Goal: Information Seeking & Learning: Learn about a topic

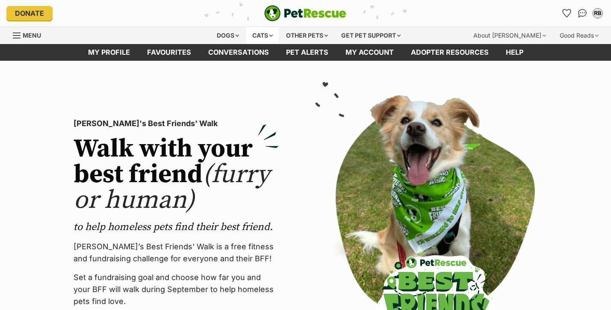
click at [266, 36] on div "Cats" at bounding box center [262, 35] width 33 height 17
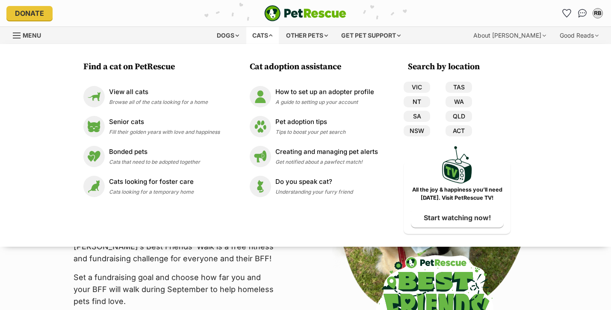
click at [266, 35] on div "Cats" at bounding box center [262, 35] width 33 height 17
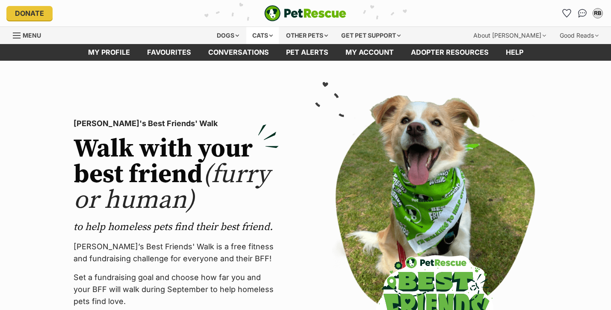
click at [255, 39] on div "Cats" at bounding box center [262, 35] width 33 height 17
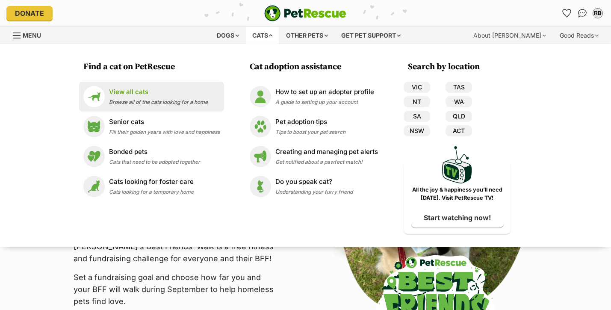
click at [152, 96] on p "View all cats" at bounding box center [158, 92] width 99 height 10
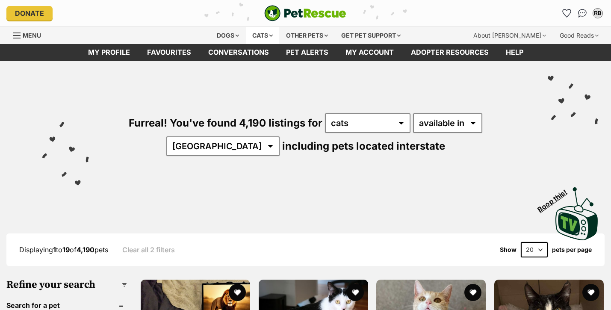
click at [265, 35] on div "Cats" at bounding box center [262, 35] width 33 height 17
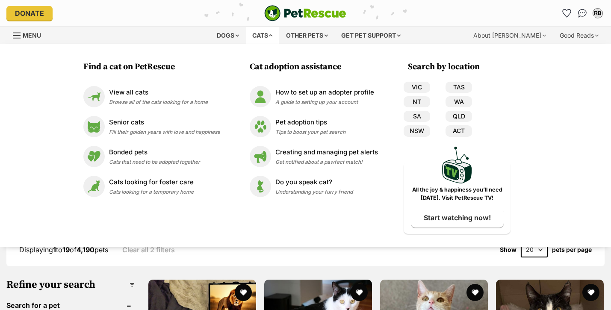
click at [265, 33] on div "Cats" at bounding box center [262, 35] width 33 height 17
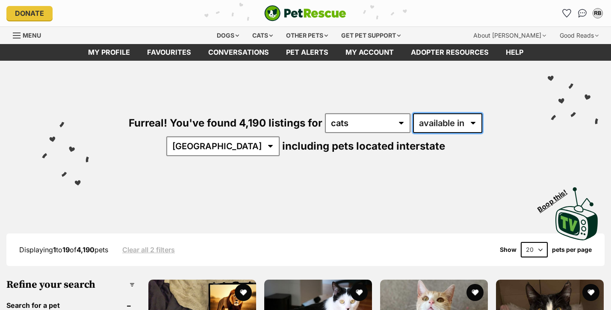
click at [420, 120] on select "available in located in" at bounding box center [447, 123] width 69 height 20
select select "disabled"
click at [413, 113] on select "available in located in" at bounding box center [447, 123] width 69 height 20
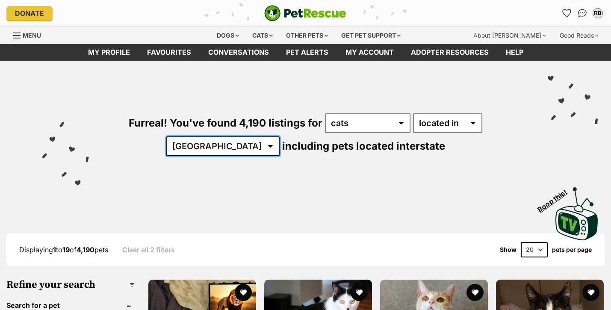
click at [280, 136] on select "Australia ACT NSW NT QLD SA TAS VIC WA" at bounding box center [222, 146] width 113 height 20
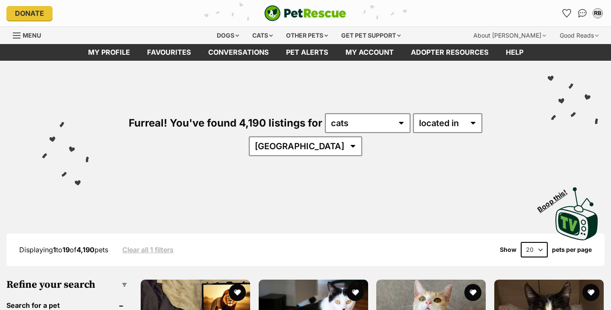
select select "VIC"
click at [362, 136] on select "[GEOGRAPHIC_DATA] [GEOGRAPHIC_DATA] [GEOGRAPHIC_DATA] [GEOGRAPHIC_DATA] [GEOGRA…" at bounding box center [305, 146] width 113 height 20
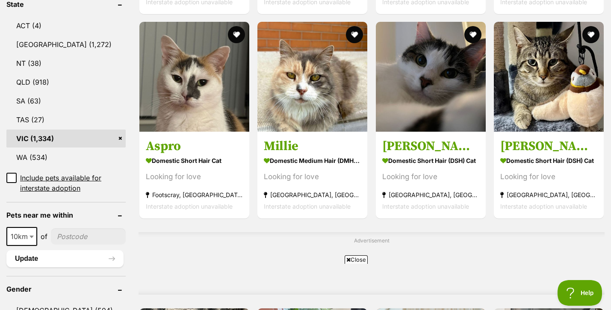
click at [68, 228] on input"] "postcode" at bounding box center [88, 236] width 75 height 16
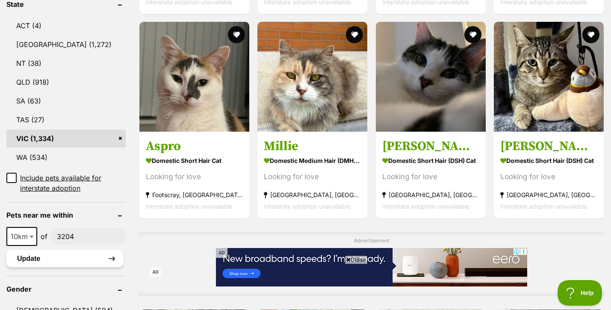
type input"] "3204"
click at [68, 250] on button "Update" at bounding box center [64, 258] width 117 height 17
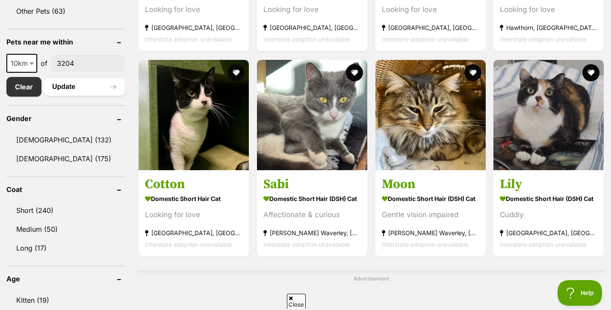
scroll to position [445, 0]
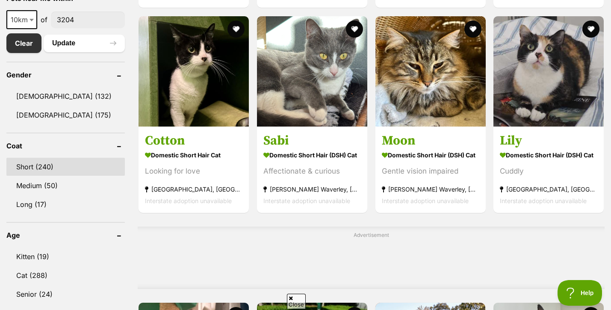
click at [50, 172] on link "Short (240)" at bounding box center [65, 167] width 118 height 18
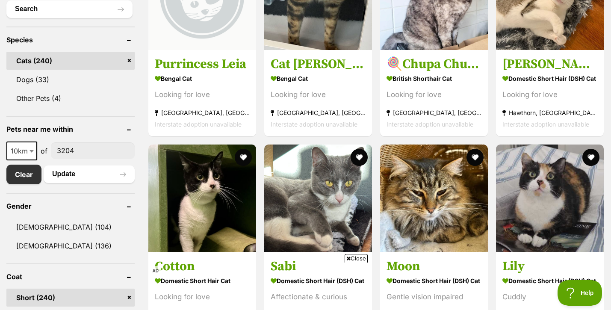
click at [359, 257] on span "Close" at bounding box center [356, 258] width 23 height 9
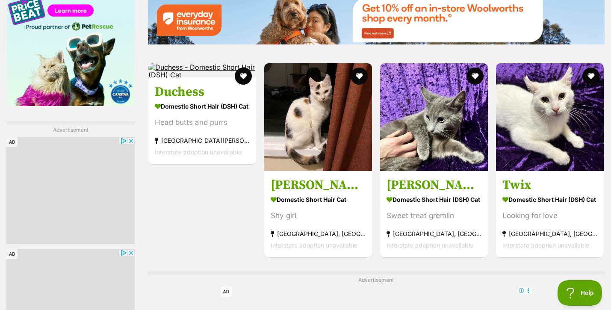
scroll to position [1217, 0]
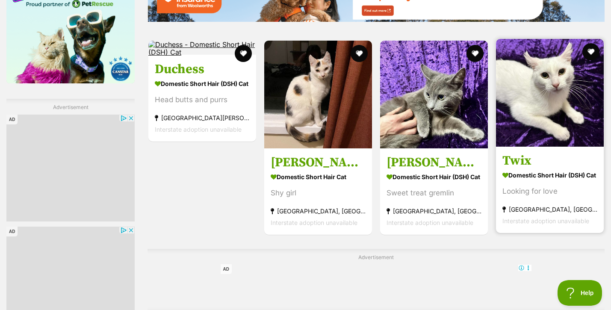
click at [516, 174] on strong "Domestic Short Hair (DSH) Cat" at bounding box center [549, 175] width 95 height 12
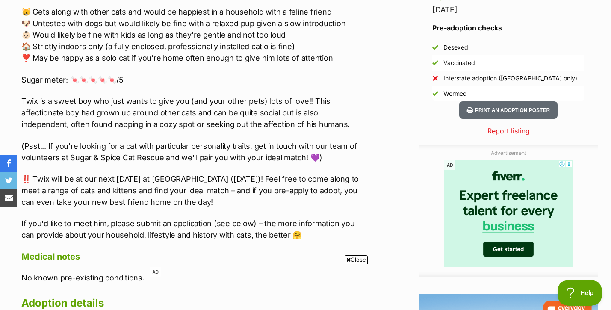
scroll to position [788, 0]
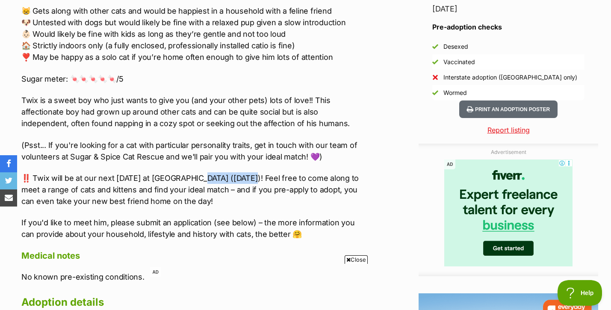
drag, startPoint x: 195, startPoint y: 178, endPoint x: 244, endPoint y: 174, distance: 49.8
click at [244, 174] on p "‼️ Twix will be at our next adoption day at Pet O Maribyrnong (Saturday 18th Oc…" at bounding box center [192, 189] width 343 height 35
copy p "Maribyrnong ("
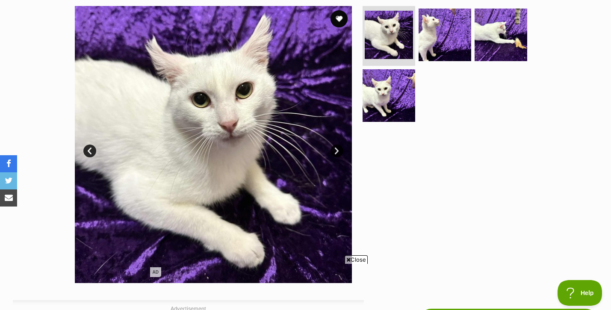
scroll to position [0, 0]
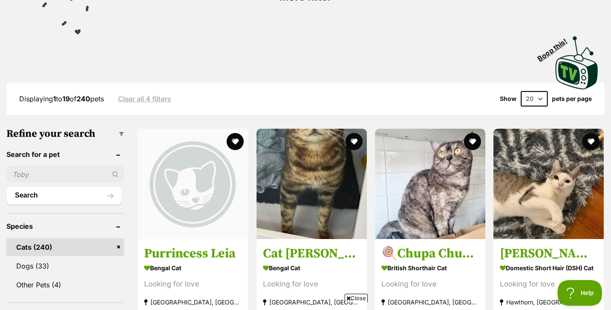
scroll to position [151, 0]
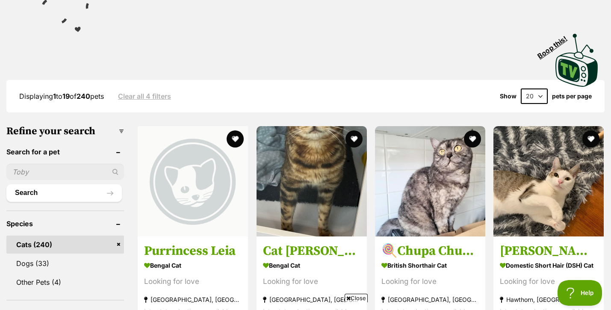
click at [541, 95] on select "20 40 60" at bounding box center [534, 96] width 27 height 15
click at [534, 98] on select "20 40 60" at bounding box center [534, 96] width 27 height 15
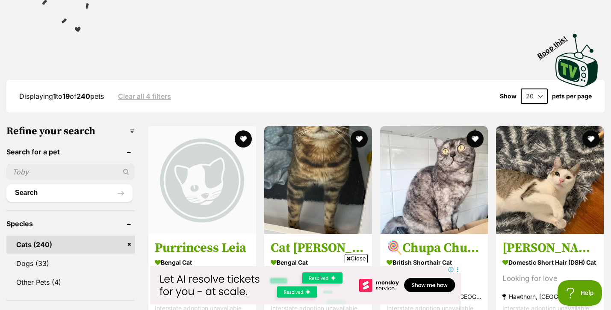
select select "60"
click at [521, 89] on select "20 40 60" at bounding box center [534, 96] width 27 height 15
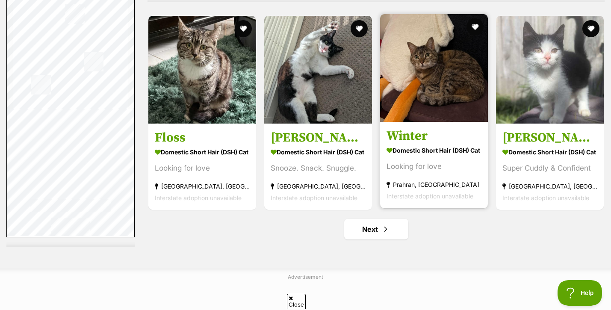
scroll to position [3851, 0]
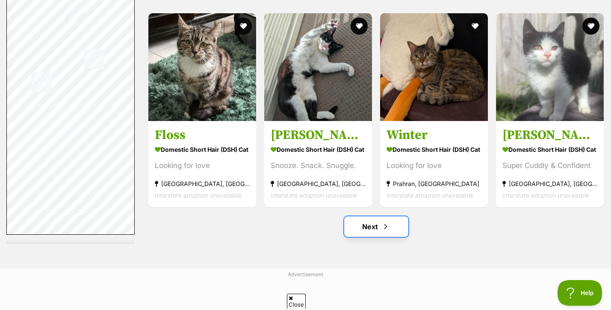
click at [380, 234] on link "Next" at bounding box center [376, 226] width 64 height 21
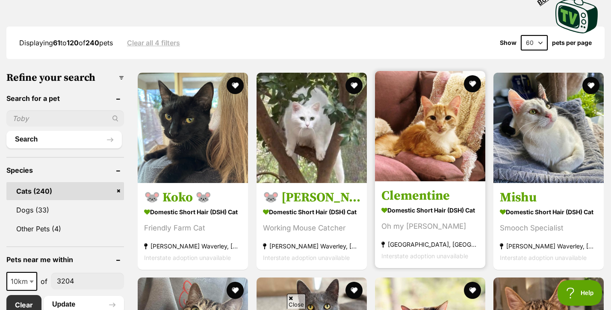
click at [448, 178] on img at bounding box center [430, 126] width 110 height 110
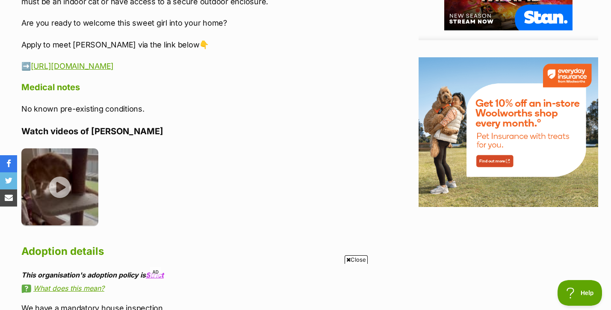
scroll to position [1082, 0]
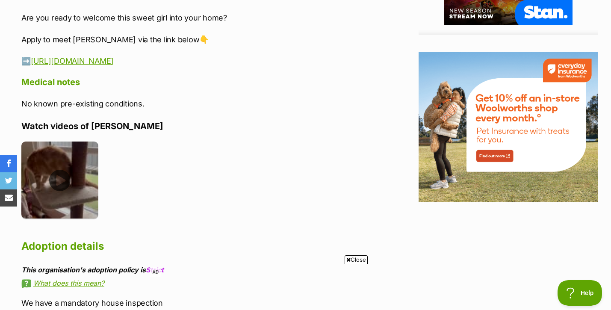
click at [81, 147] on img at bounding box center [59, 180] width 77 height 77
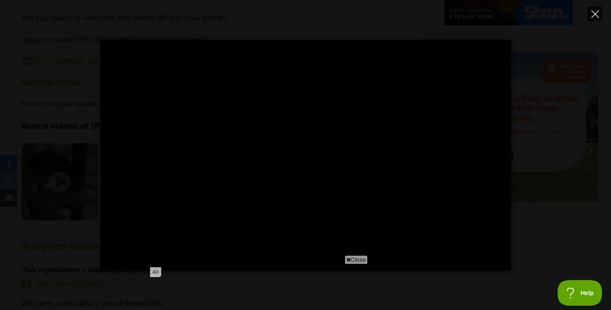
click at [594, 15] on icon "Close" at bounding box center [595, 14] width 8 height 8
type input "21.55"
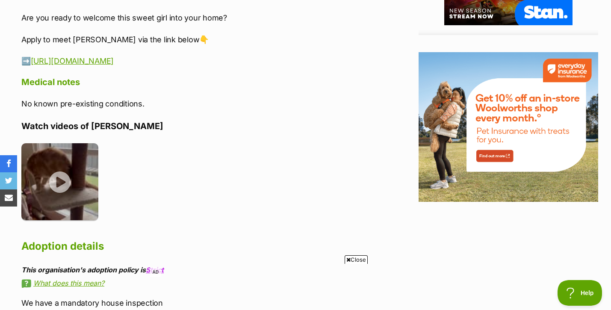
scroll to position [0, 0]
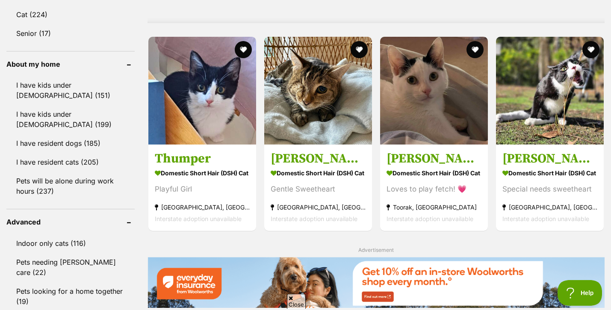
scroll to position [728, 0]
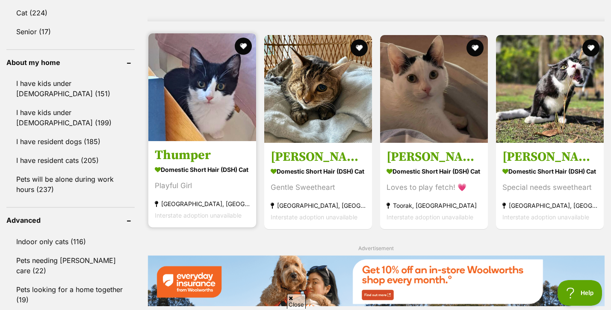
click at [183, 152] on h3 "Thumper" at bounding box center [202, 156] width 95 height 16
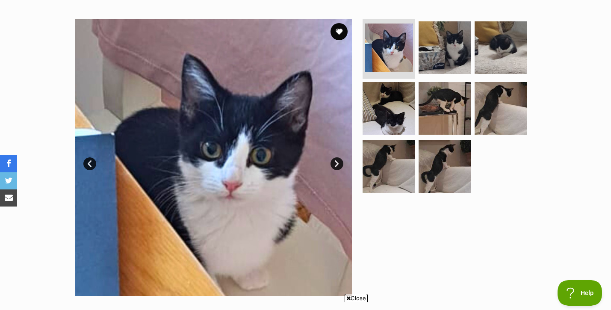
scroll to position [153, 0]
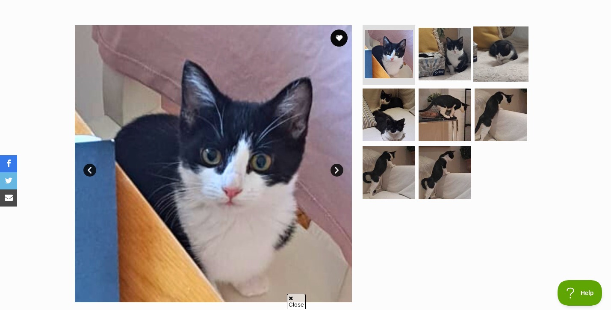
click at [473, 47] on img at bounding box center [500, 54] width 55 height 55
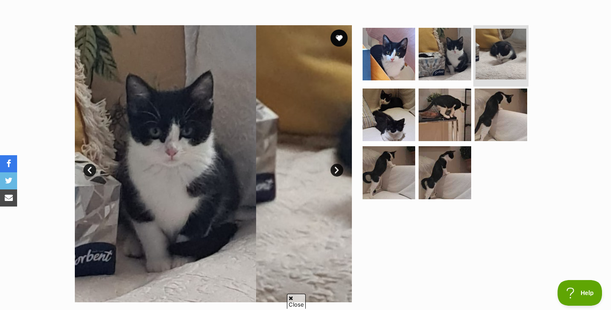
scroll to position [0, 0]
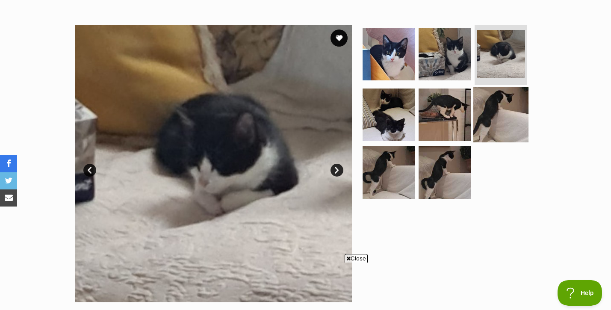
click at [495, 113] on img at bounding box center [500, 114] width 55 height 55
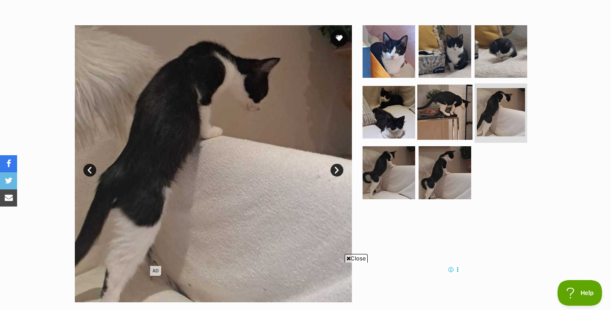
click at [440, 119] on img at bounding box center [444, 111] width 55 height 55
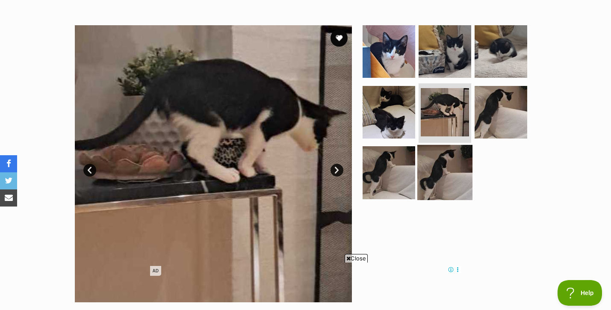
click at [446, 163] on img at bounding box center [444, 172] width 55 height 55
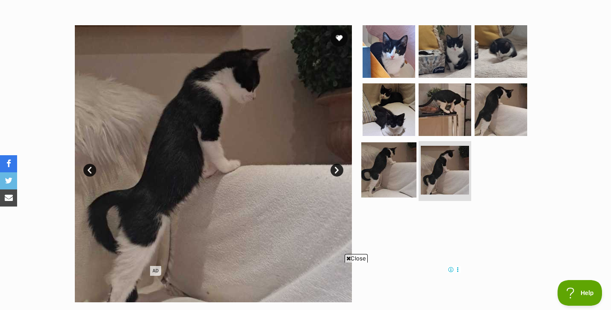
click at [386, 167] on img at bounding box center [388, 169] width 55 height 55
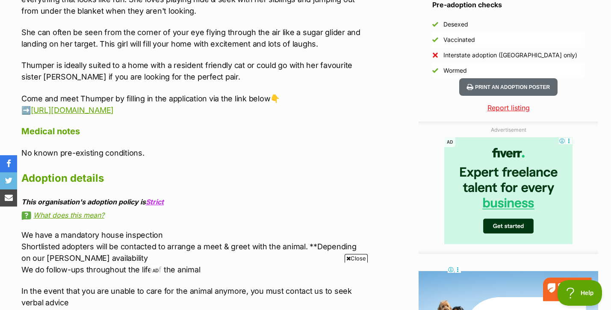
scroll to position [816, 0]
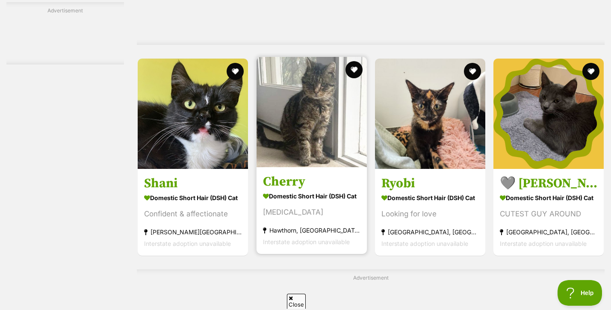
scroll to position [1503, 0]
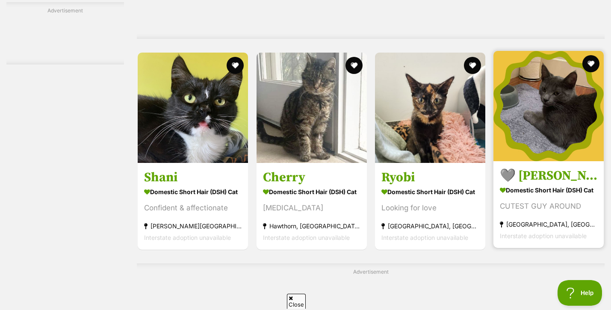
click at [531, 183] on h3 "🩶 [PERSON_NAME] 🩶" at bounding box center [549, 176] width 98 height 16
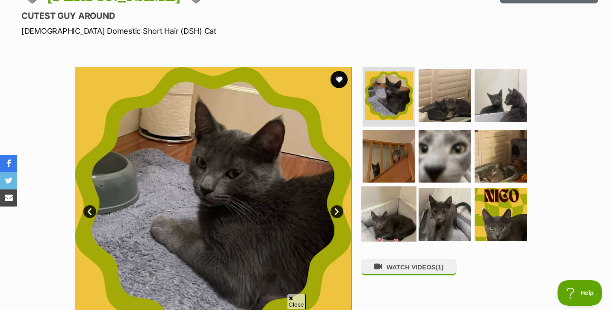
click at [407, 207] on img at bounding box center [388, 213] width 55 height 55
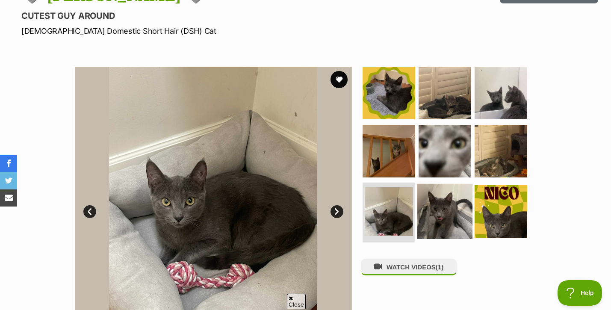
click at [431, 210] on img at bounding box center [444, 211] width 55 height 55
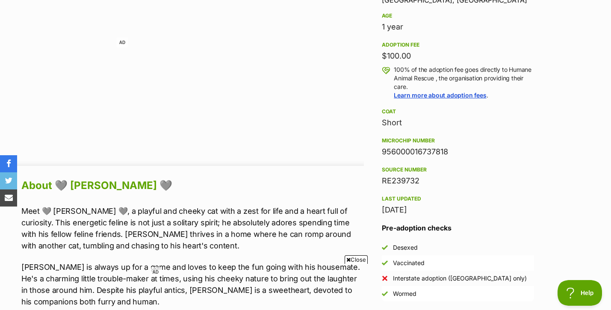
scroll to position [556, 0]
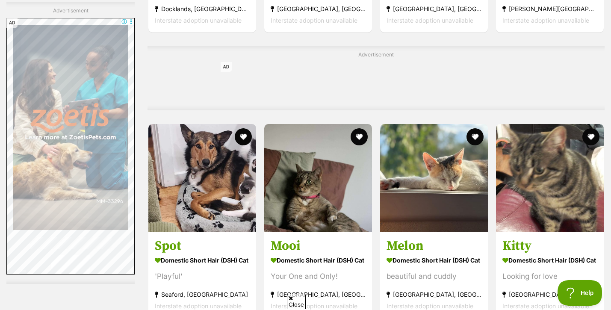
scroll to position [3757, 0]
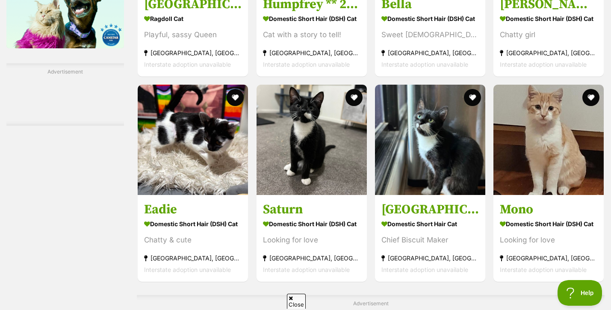
scroll to position [1244, 0]
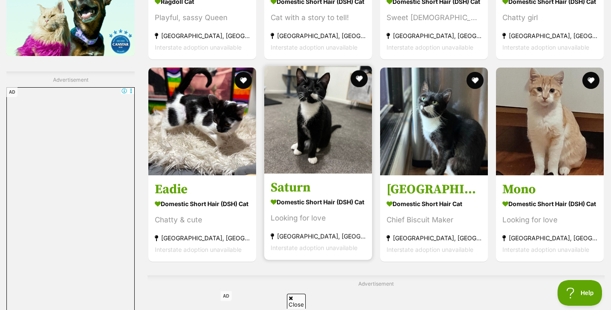
click at [304, 198] on strong "Domestic Short Hair (DSH) Cat" at bounding box center [318, 202] width 95 height 12
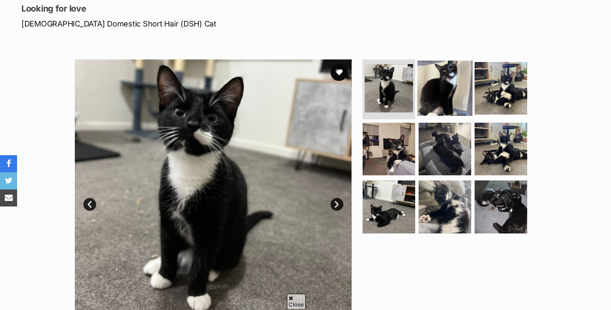
click at [437, 80] on img at bounding box center [444, 88] width 55 height 55
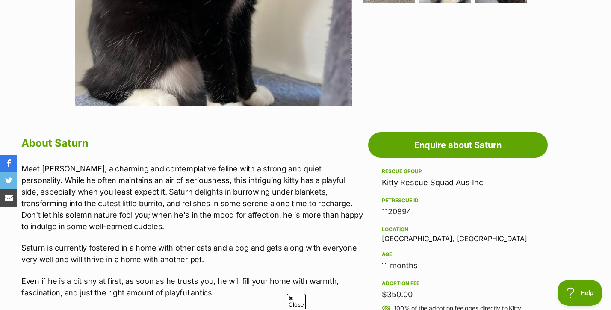
scroll to position [353, 0]
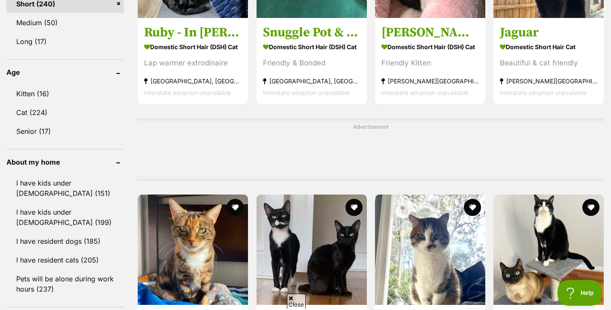
scroll to position [630, 0]
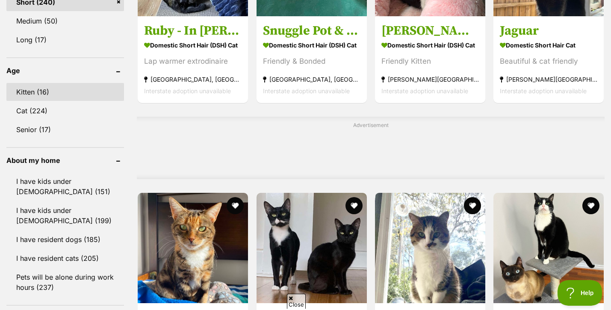
click at [45, 89] on link "Kitten (16)" at bounding box center [65, 92] width 118 height 18
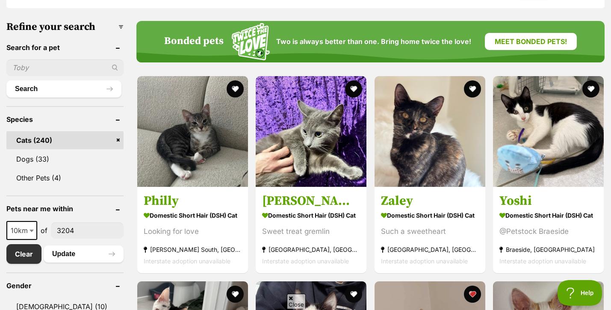
scroll to position [259, 0]
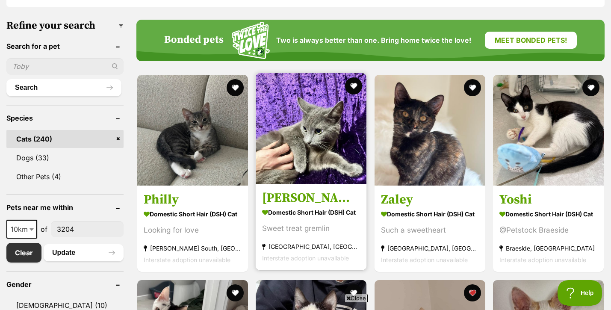
click at [324, 158] on img at bounding box center [311, 128] width 111 height 111
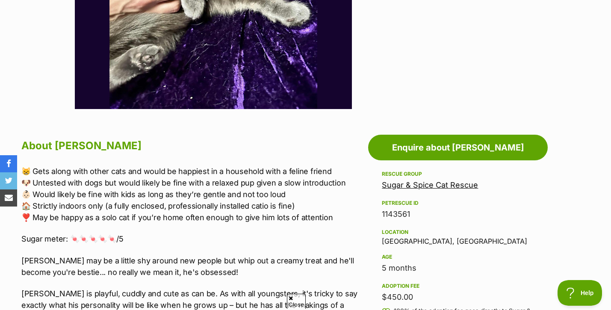
scroll to position [348, 0]
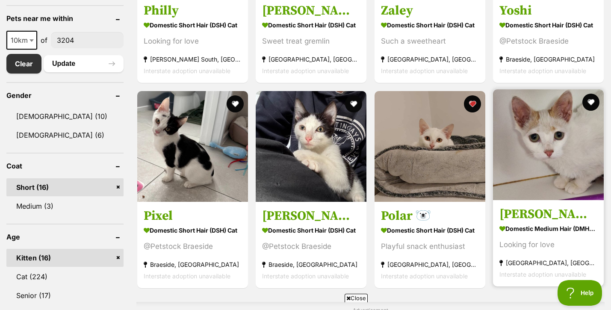
click at [529, 163] on img at bounding box center [548, 144] width 111 height 111
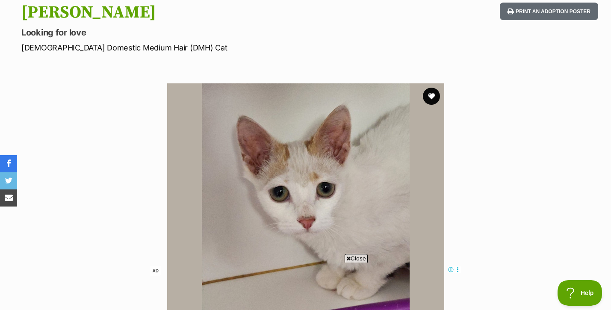
scroll to position [109, 0]
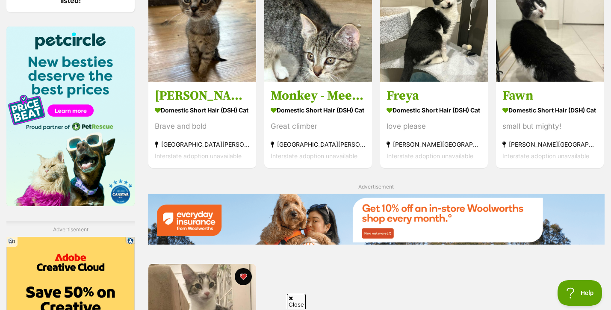
scroll to position [1046, 0]
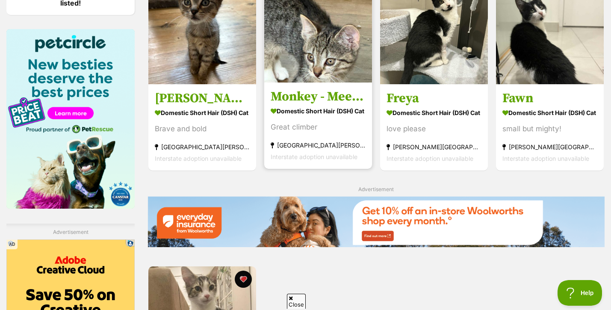
click at [333, 105] on h3 "Monkey - Meet me at [GEOGRAPHIC_DATA] Hastings" at bounding box center [318, 97] width 95 height 16
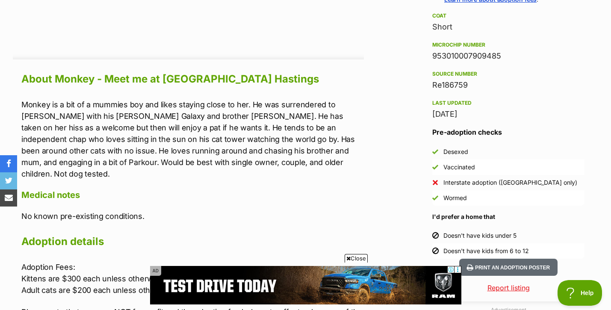
scroll to position [712, 0]
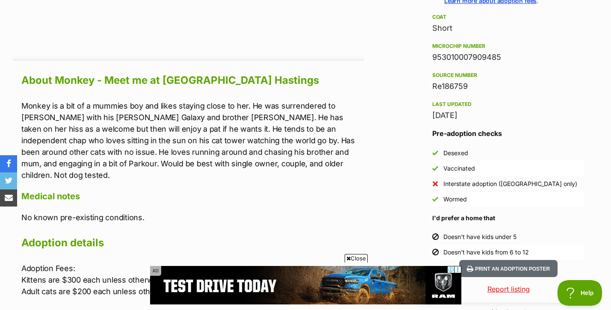
click at [243, 71] on h2 "About Monkey - Meet me at [GEOGRAPHIC_DATA] Hastings" at bounding box center [192, 80] width 343 height 19
copy h2 "Hastings"
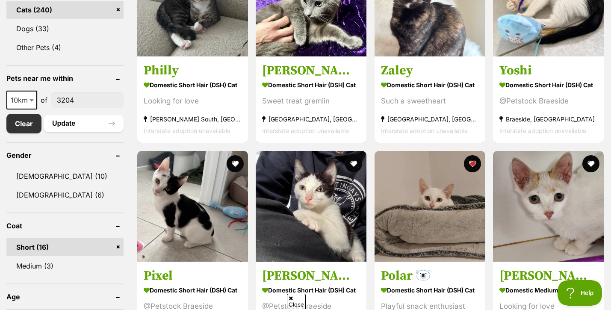
click at [24, 98] on span "10km" at bounding box center [21, 100] width 29 height 12
click at [22, 101] on span "10km" at bounding box center [21, 100] width 29 height 12
click at [18, 101] on span "10km" at bounding box center [21, 100] width 29 height 12
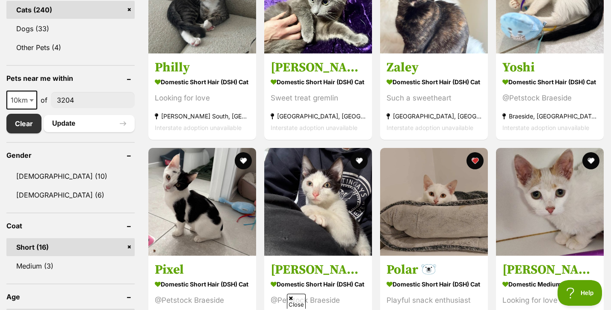
click at [19, 101] on span "10km" at bounding box center [21, 100] width 29 height 12
click at [80, 121] on button "Update" at bounding box center [89, 123] width 91 height 17
